Goal: Check status: Check status

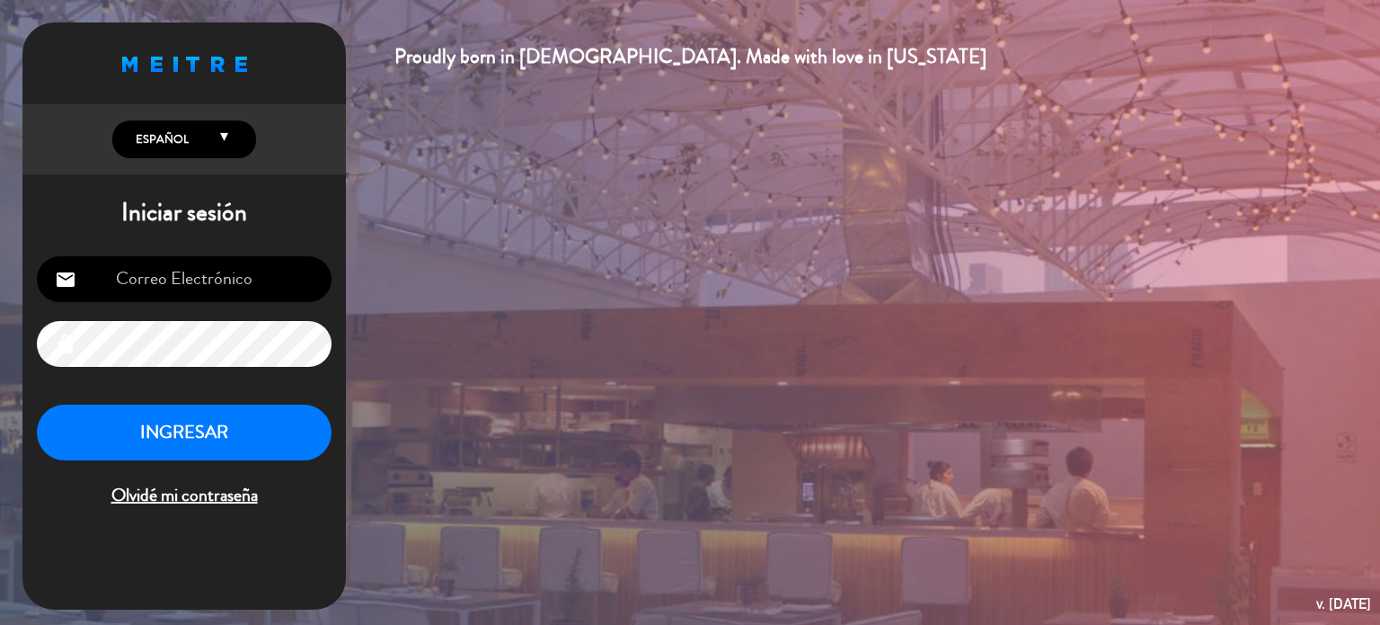
type input "[EMAIL_ADDRESS][DOMAIN_NAME]"
click at [237, 444] on button "INGRESAR" at bounding box center [184, 432] width 295 height 57
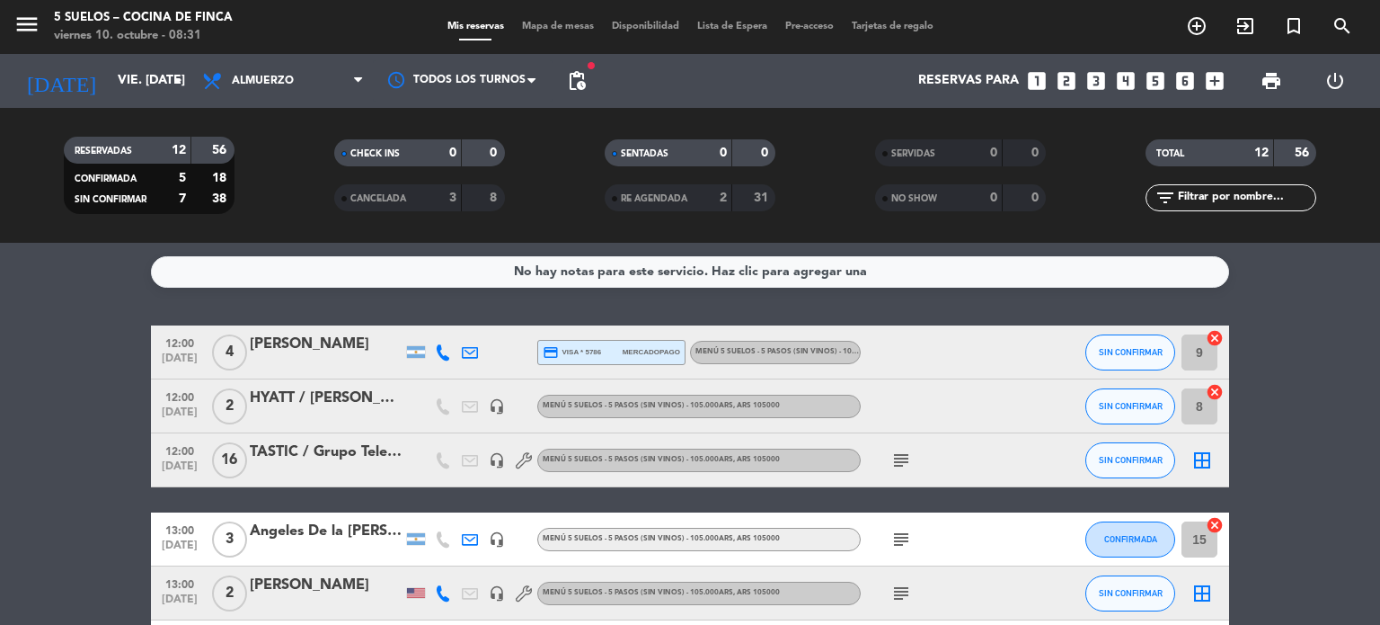
drag, startPoint x: 248, startPoint y: 430, endPoint x: 863, endPoint y: 136, distance: 681.7
click at [865, 131] on div "SERVIDAS 0 0 NO SHOW 0 0" at bounding box center [961, 175] width 270 height 99
click at [864, 133] on div "SERVIDAS 0 0 NO SHOW 0 0" at bounding box center [961, 175] width 270 height 99
click at [158, 96] on input "vie. [DATE]" at bounding box center [194, 81] width 171 height 32
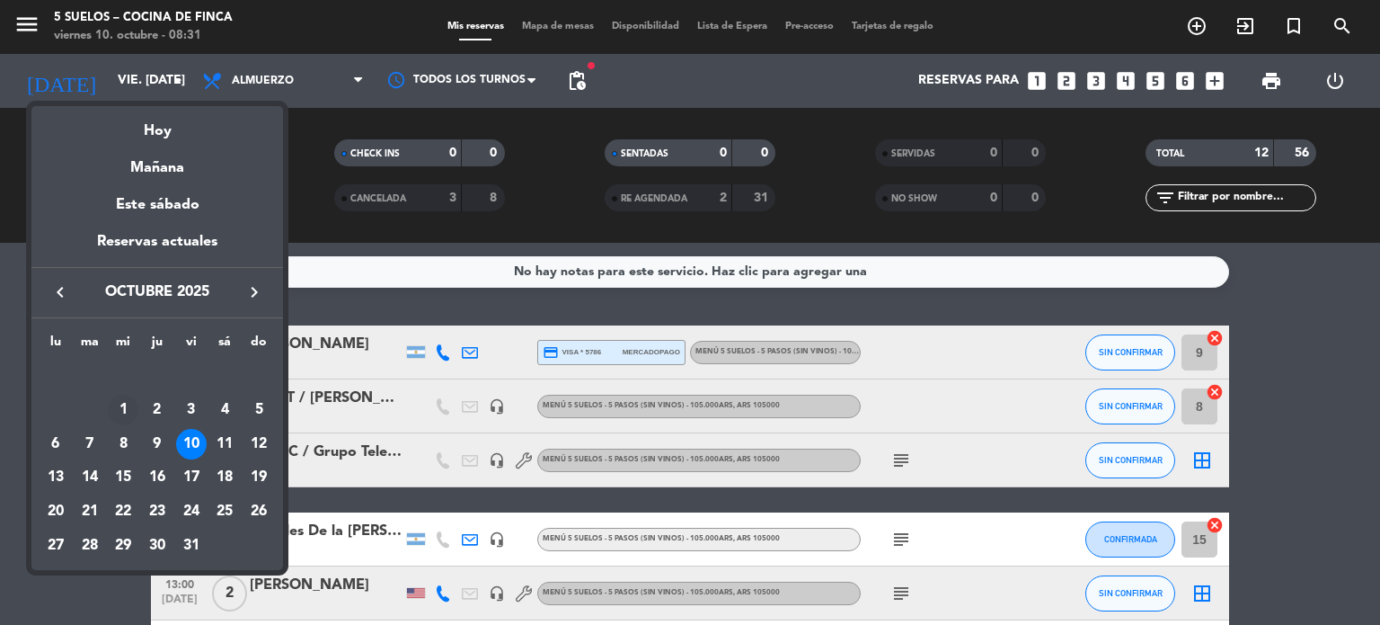
click at [122, 420] on div "1" at bounding box center [123, 409] width 31 height 31
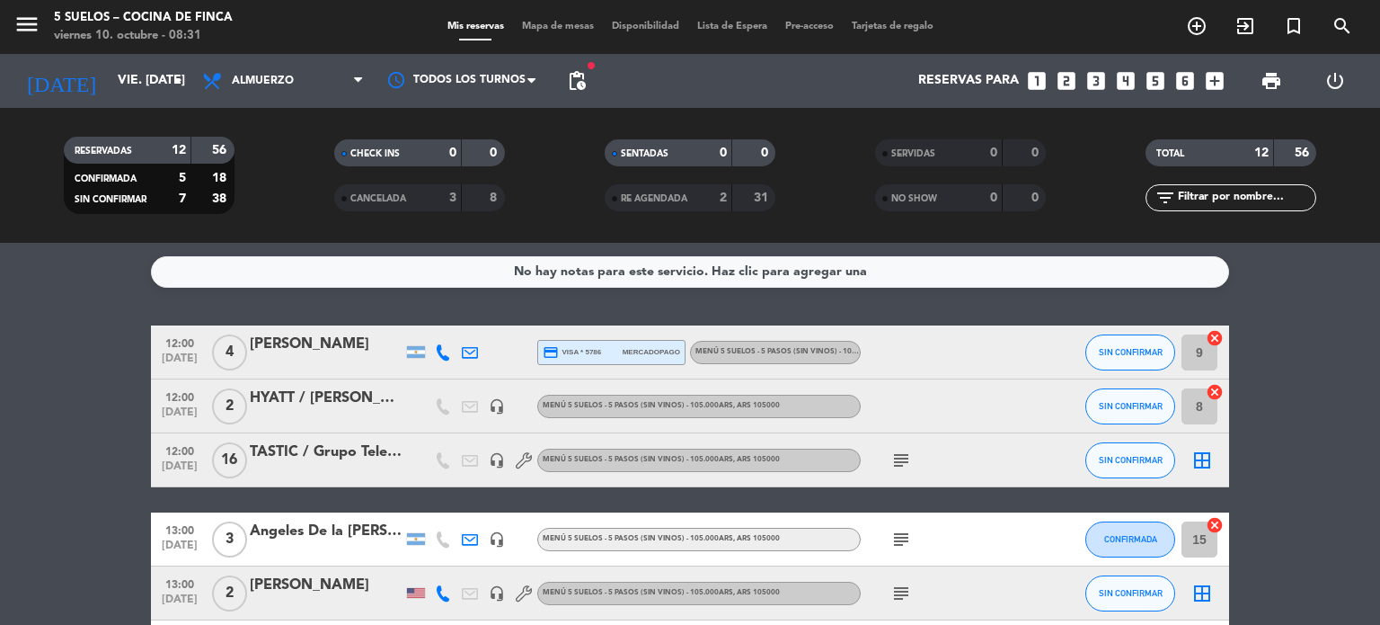
type input "mié. [DATE]"
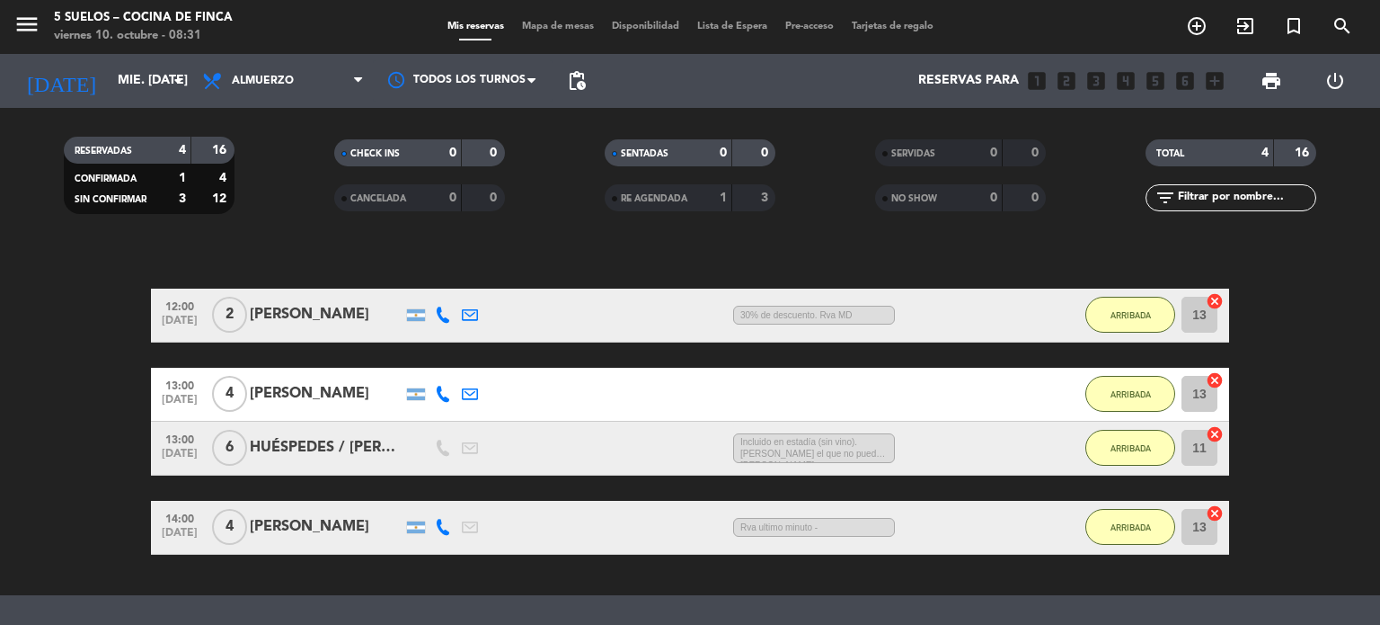
scroll to position [90, 0]
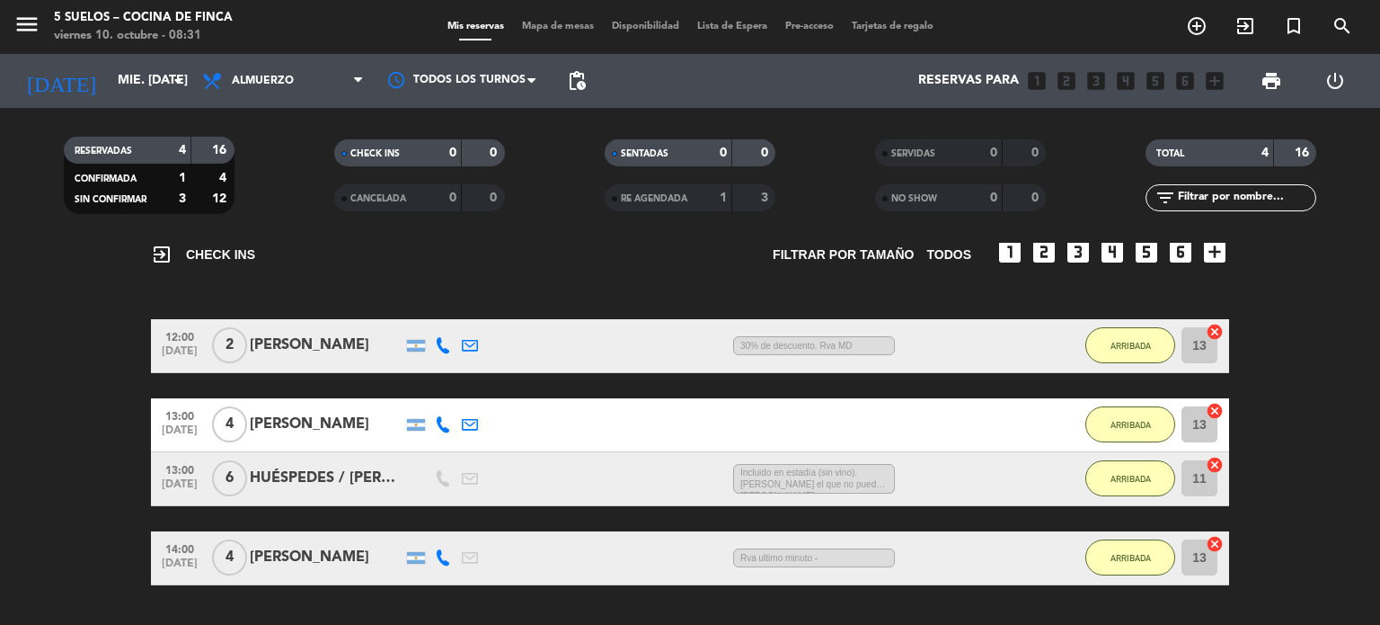
click at [224, 355] on span "2" at bounding box center [229, 345] width 35 height 36
click at [283, 355] on div "[PERSON_NAME]" at bounding box center [326, 344] width 153 height 23
